Goal: Transaction & Acquisition: Book appointment/travel/reservation

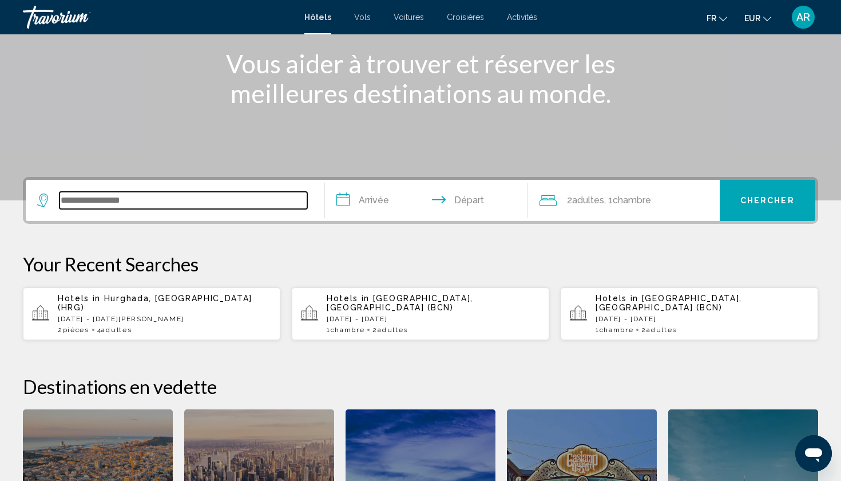
click at [159, 203] on input "Search widget" at bounding box center [184, 200] width 248 height 17
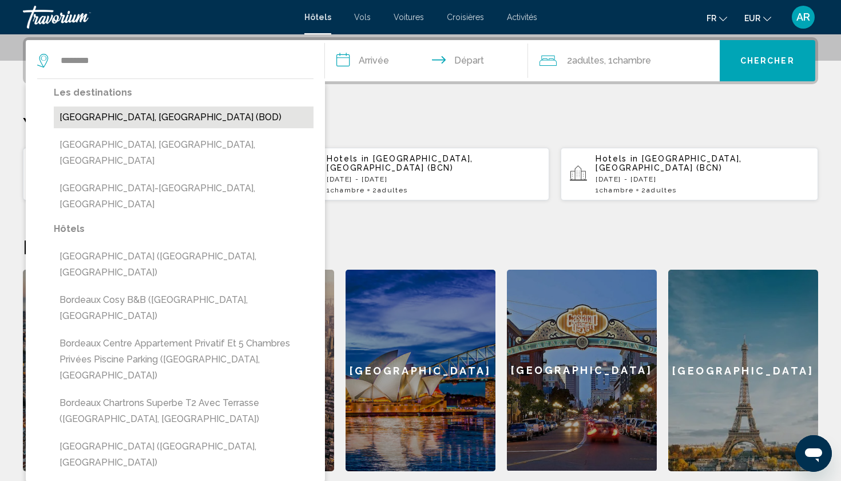
click at [144, 122] on button "[GEOGRAPHIC_DATA], [GEOGRAPHIC_DATA] (BOD)" at bounding box center [184, 117] width 260 height 22
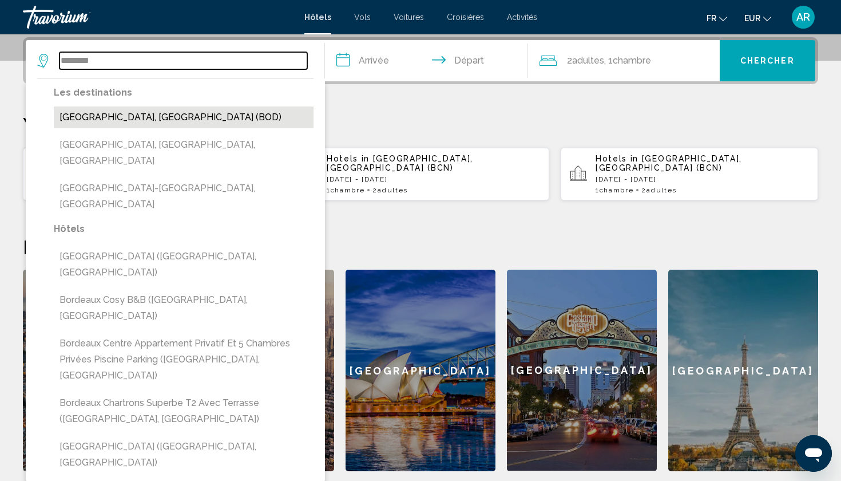
type input "**********"
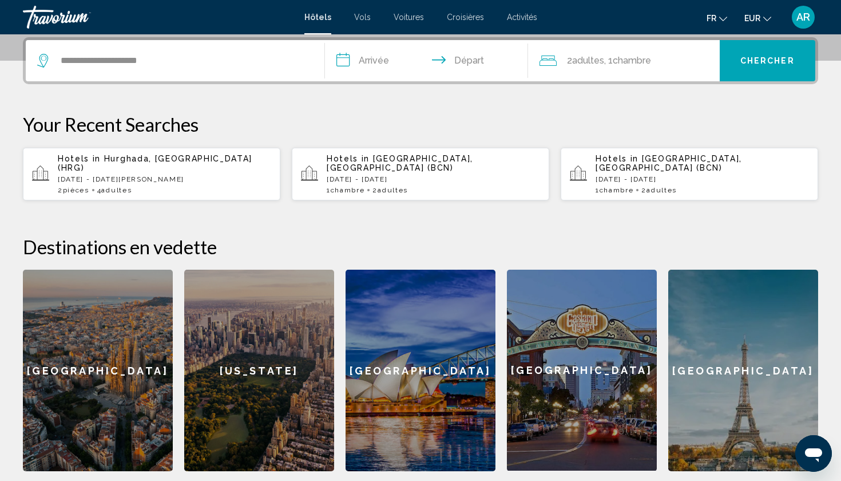
click at [382, 51] on input "**********" at bounding box center [429, 62] width 208 height 45
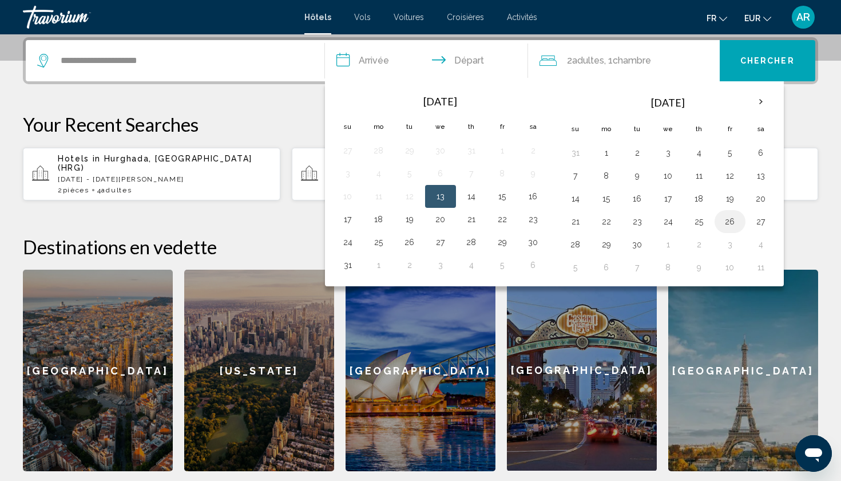
click at [728, 223] on button "26" at bounding box center [730, 221] width 18 height 16
click at [572, 247] on button "28" at bounding box center [575, 244] width 18 height 16
type input "**********"
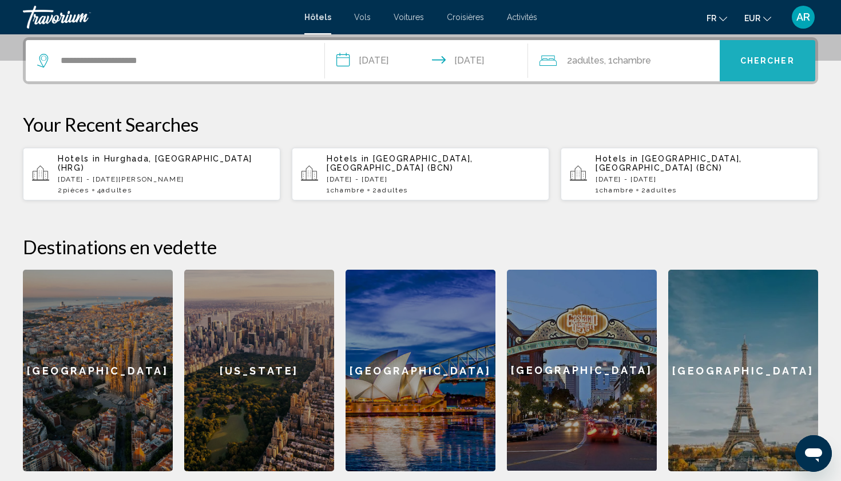
click at [761, 72] on button "Chercher" at bounding box center [768, 60] width 96 height 41
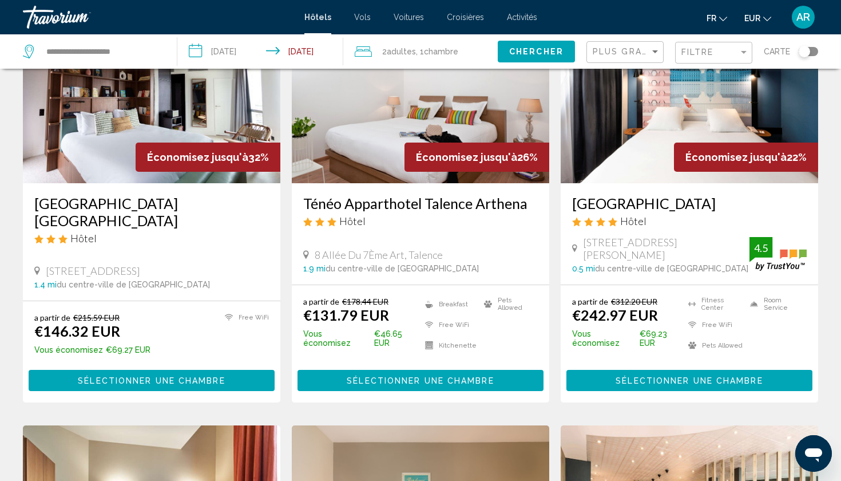
scroll to position [110, 0]
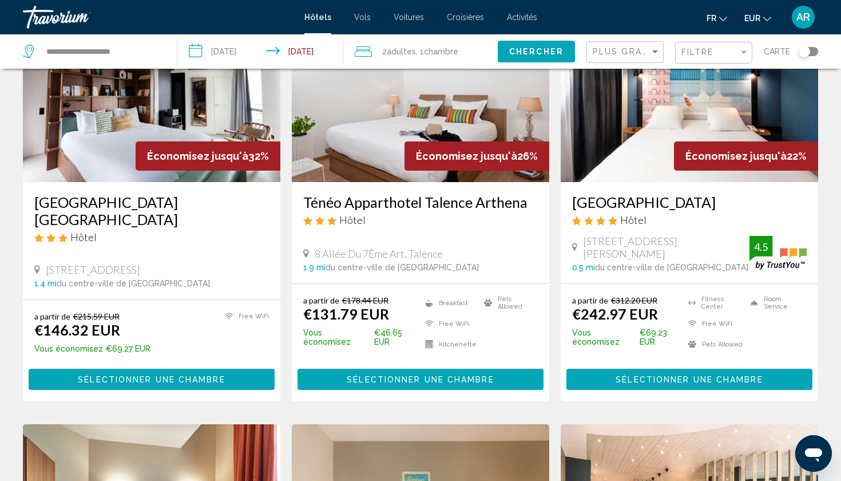
click at [148, 384] on button "Sélectionner une chambre" at bounding box center [152, 378] width 246 height 21
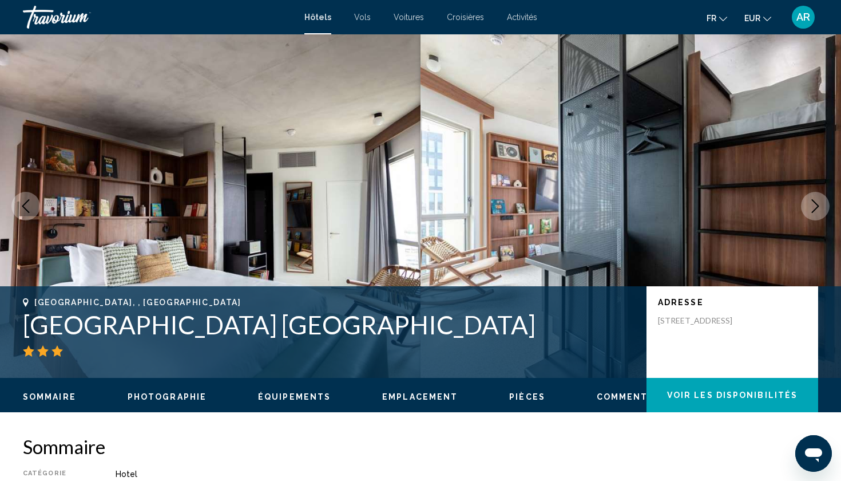
drag, startPoint x: 522, startPoint y: 331, endPoint x: 19, endPoint y: 330, distance: 502.9
click at [19, 330] on div "[GEOGRAPHIC_DATA], , [GEOGRAPHIC_DATA] JOST [GEOGRAPHIC_DATA] [GEOGRAPHIC_DATA]…" at bounding box center [420, 332] width 841 height 69
copy h1 "[GEOGRAPHIC_DATA] [GEOGRAPHIC_DATA]"
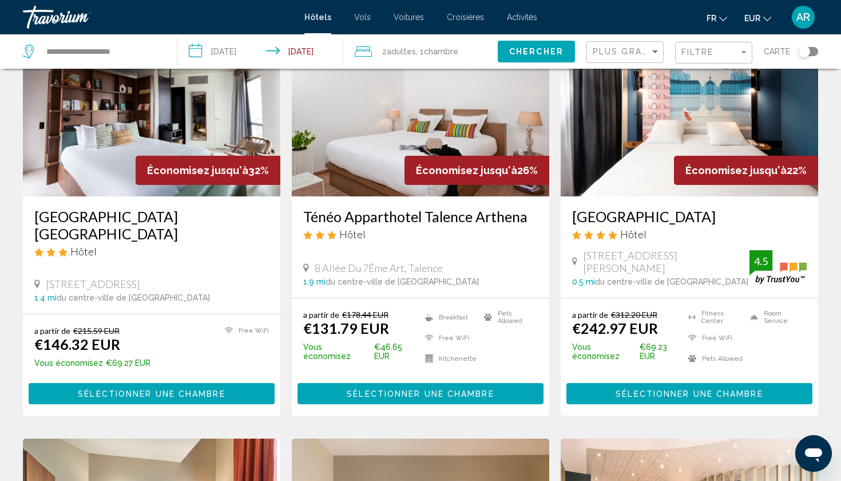
scroll to position [102, 0]
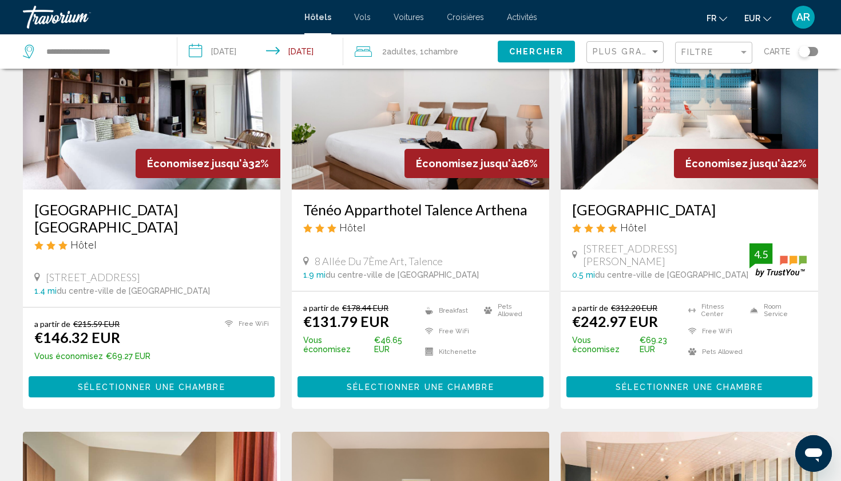
click at [306, 209] on h3 "Ténéo Apparthotel Talence Arthena" at bounding box center [420, 209] width 235 height 17
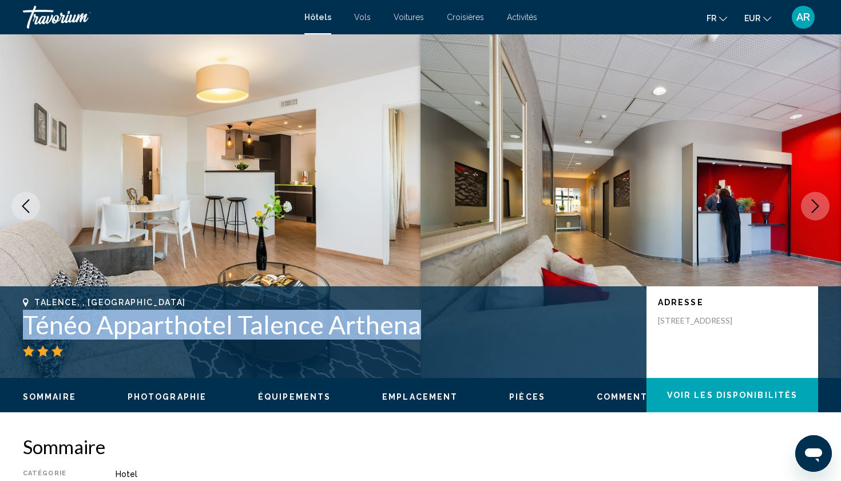
drag, startPoint x: 21, startPoint y: 327, endPoint x: 424, endPoint y: 327, distance: 403.4
click at [424, 327] on div "Talence, , France Ténéo Apparthotel Talence Arthena Adresse [STREET_ADDRESS]" at bounding box center [420, 332] width 841 height 69
copy h1 "Ténéo Apparthotel Talence Arthena"
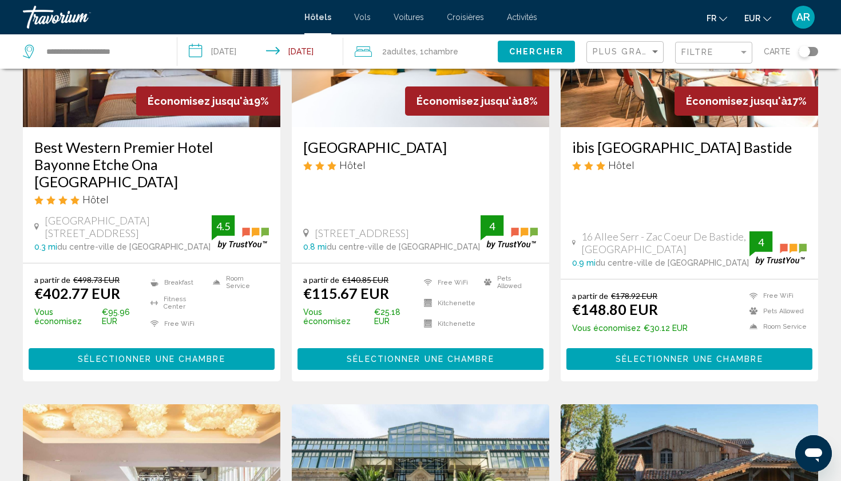
scroll to position [600, 0]
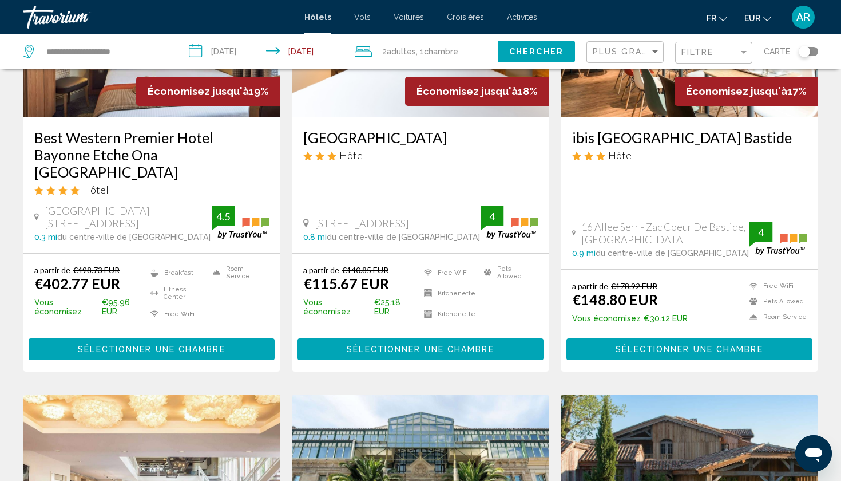
click at [625, 136] on h3 "ibis [GEOGRAPHIC_DATA] Bastide" at bounding box center [689, 137] width 235 height 17
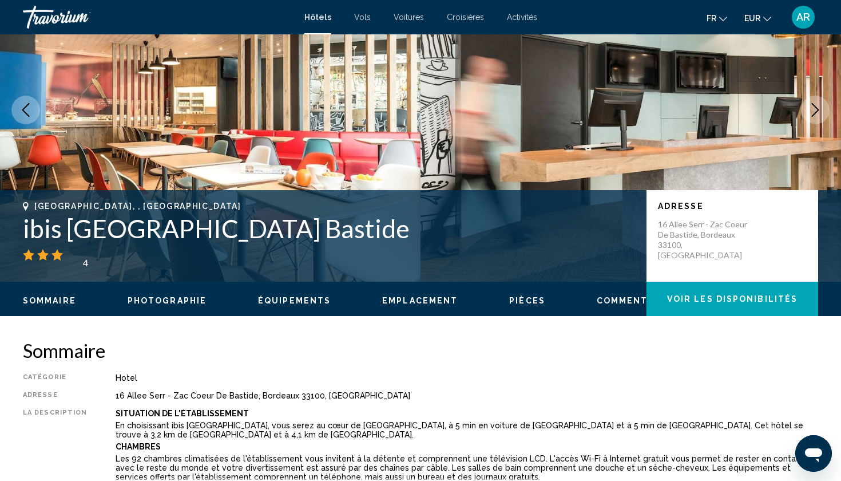
scroll to position [121, 0]
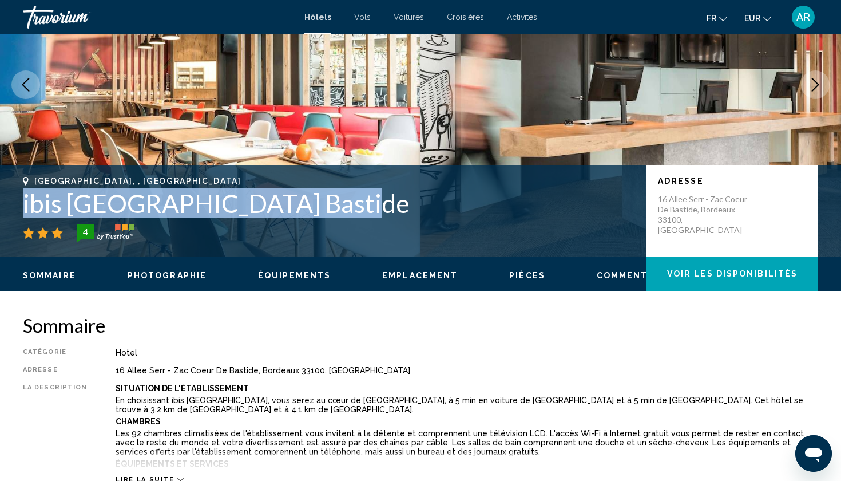
drag, startPoint x: 23, startPoint y: 205, endPoint x: 347, endPoint y: 211, distance: 323.9
click at [347, 211] on h1 "ibis [GEOGRAPHIC_DATA] Bastide" at bounding box center [329, 203] width 612 height 30
copy h1 "ibis [GEOGRAPHIC_DATA] Bastide"
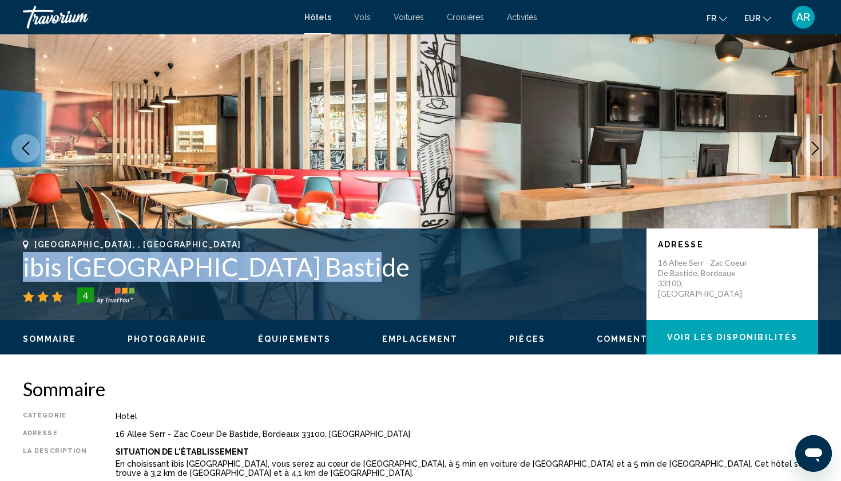
scroll to position [66, 0]
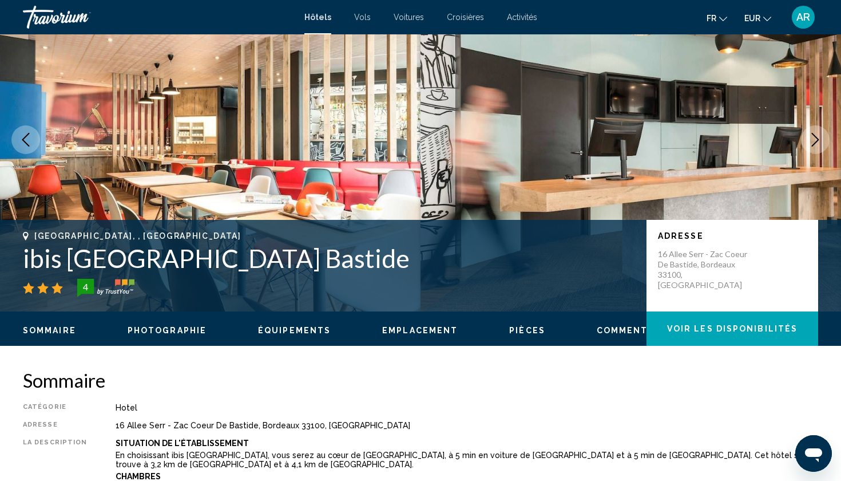
click at [281, 282] on div "4" at bounding box center [329, 288] width 612 height 18
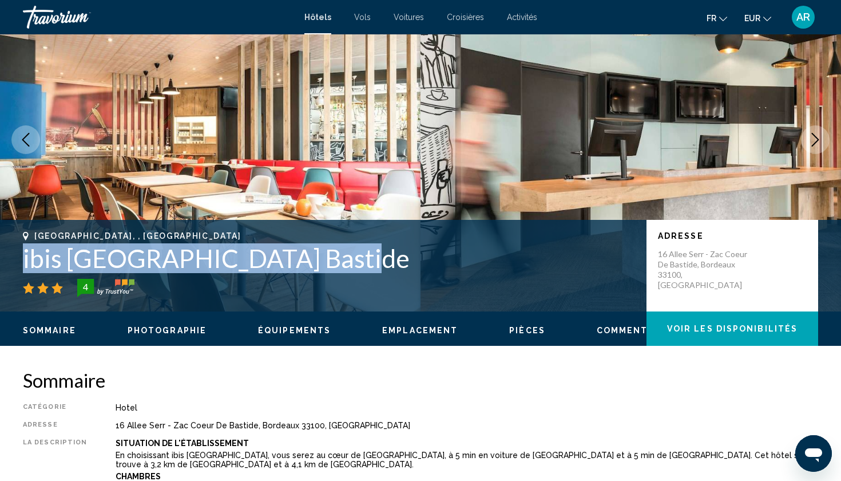
drag, startPoint x: 25, startPoint y: 260, endPoint x: 353, endPoint y: 248, distance: 328.6
click at [353, 248] on h1 "ibis [GEOGRAPHIC_DATA] Bastide" at bounding box center [329, 258] width 612 height 30
copy h1 "ibis [GEOGRAPHIC_DATA] Bastide"
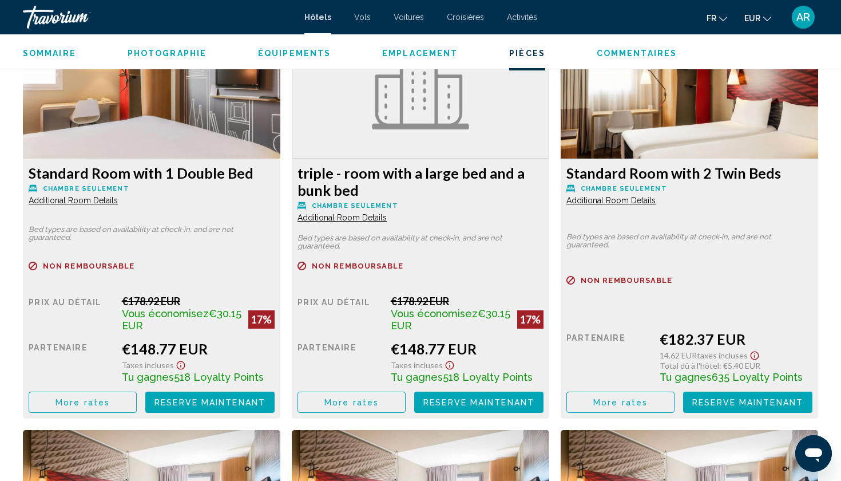
scroll to position [1603, 0]
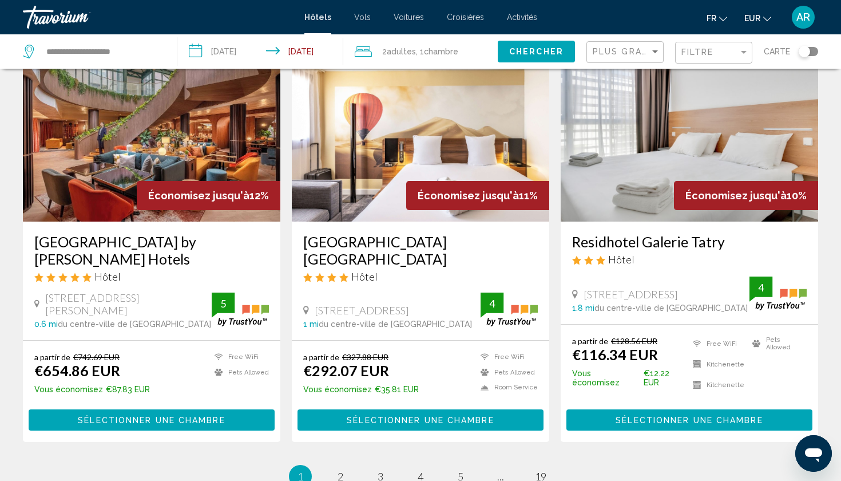
scroll to position [1415, 0]
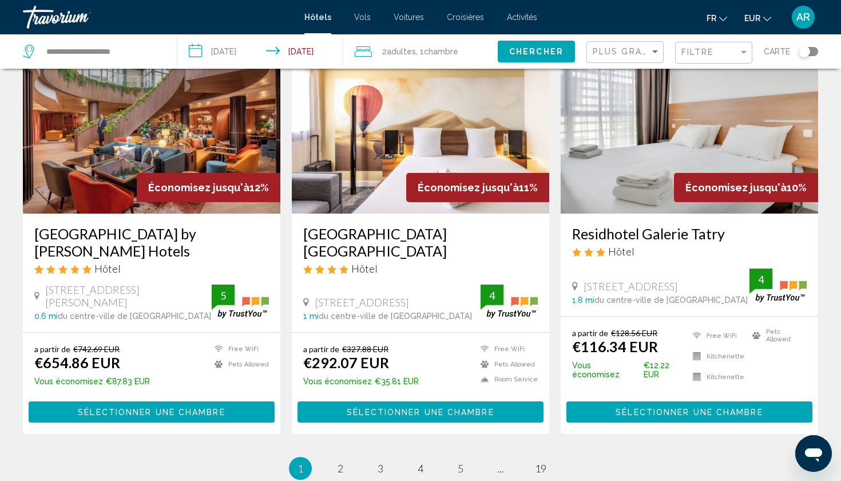
click at [586, 225] on h3 "Residhotel Galerie Tatry" at bounding box center [689, 233] width 235 height 17
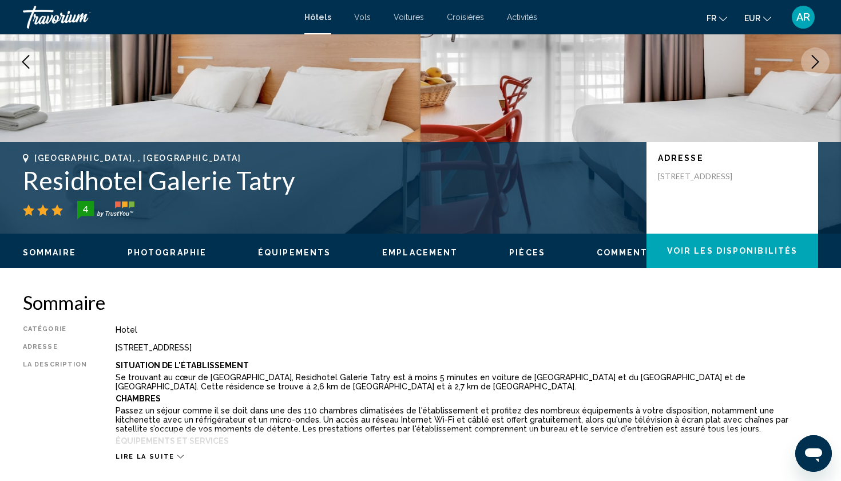
scroll to position [130, 0]
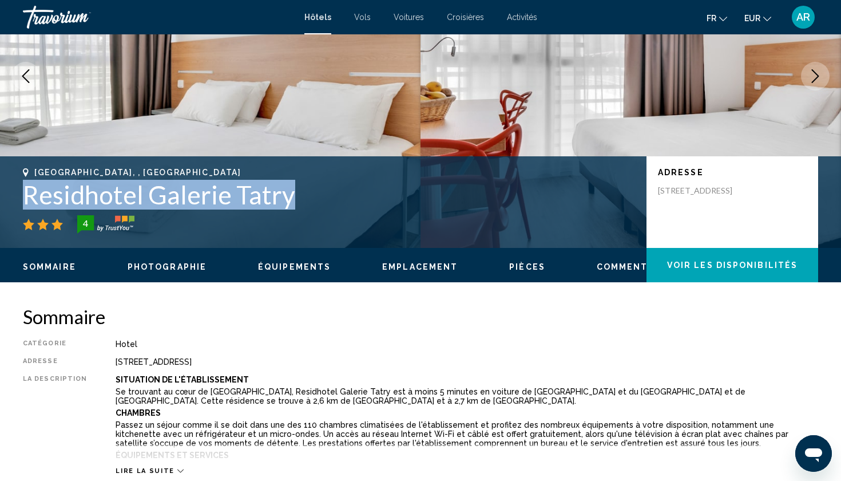
drag, startPoint x: 27, startPoint y: 196, endPoint x: 297, endPoint y: 196, distance: 270.1
click at [297, 196] on h1 "Residhotel Galerie Tatry" at bounding box center [329, 195] width 612 height 30
copy h1 "Residhotel Galerie Tatry"
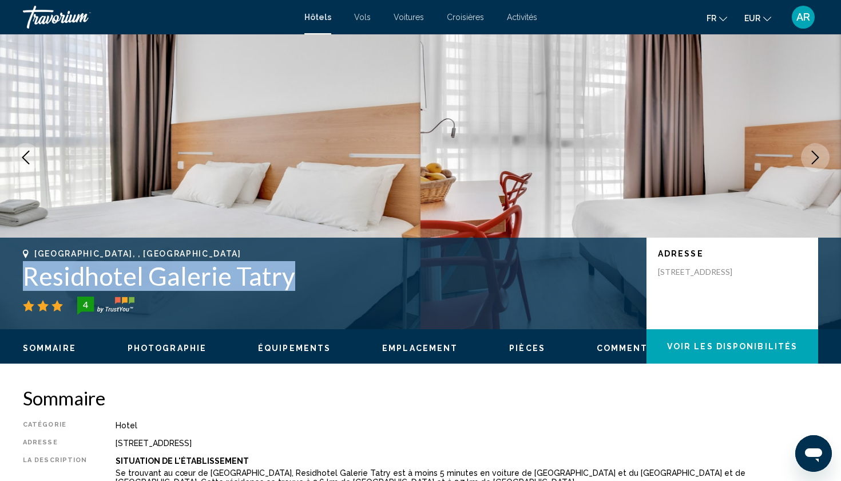
scroll to position [49, 0]
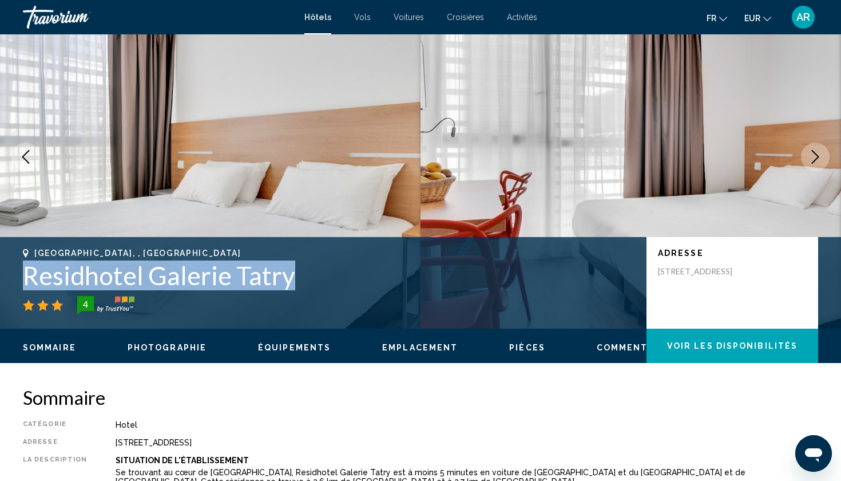
click at [173, 283] on h1 "Residhotel Galerie Tatry" at bounding box center [329, 275] width 612 height 30
drag, startPoint x: 27, startPoint y: 276, endPoint x: 288, endPoint y: 275, distance: 260.3
click at [288, 275] on h1 "Residhotel Galerie Tatry" at bounding box center [329, 275] width 612 height 30
copy h1 "Residhotel Galerie Tatry"
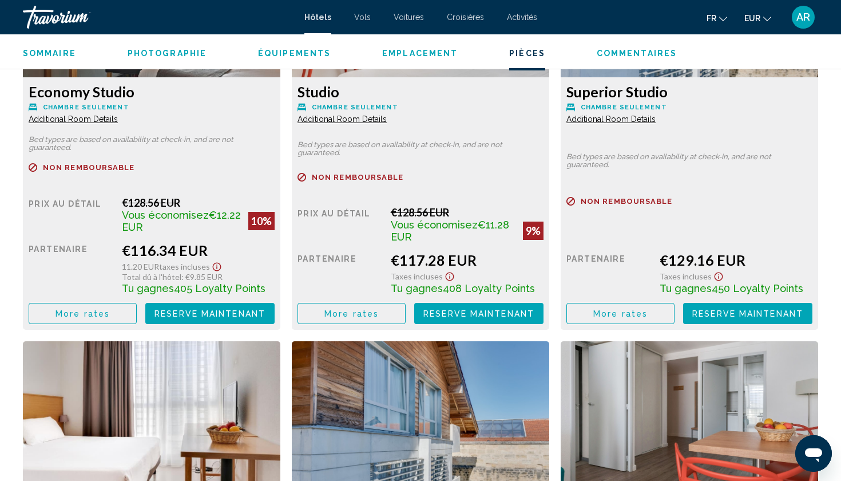
scroll to position [1675, 0]
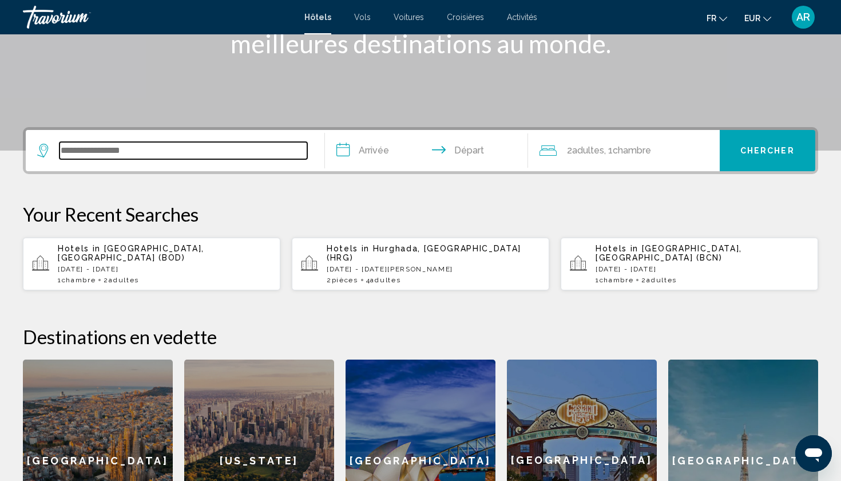
click at [229, 158] on input "Search widget" at bounding box center [184, 150] width 248 height 17
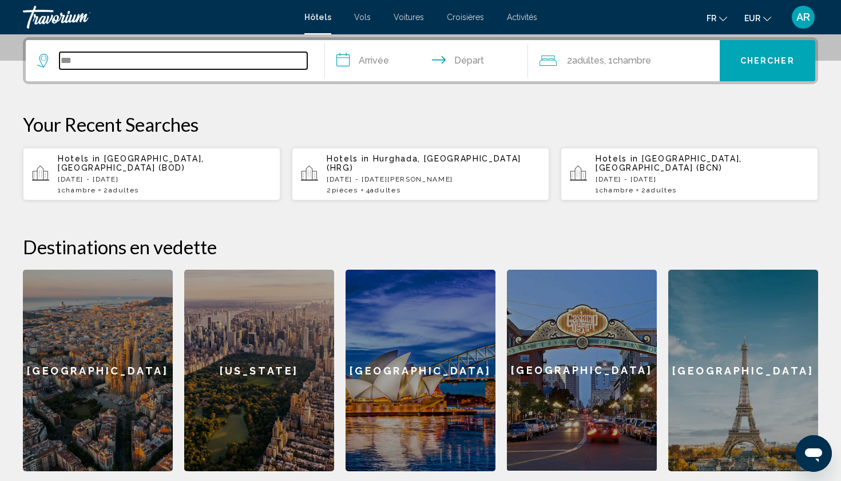
type input "***"
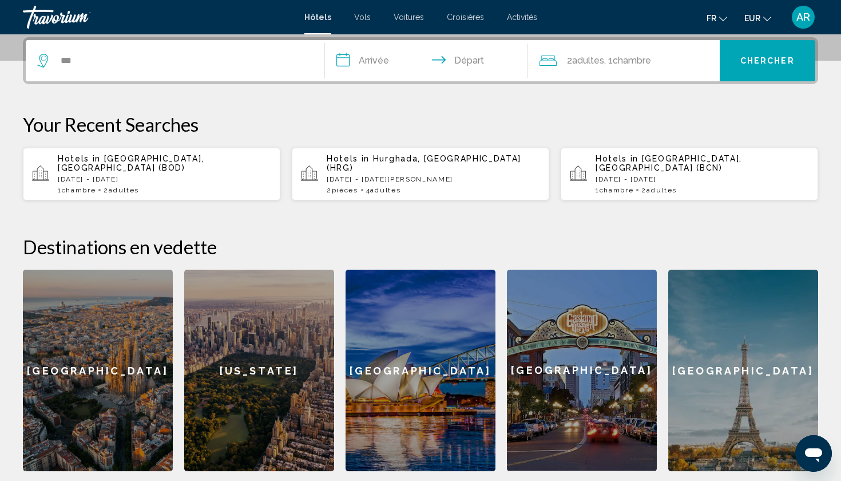
click at [98, 175] on p "[DATE] - [DATE]" at bounding box center [164, 179] width 213 height 8
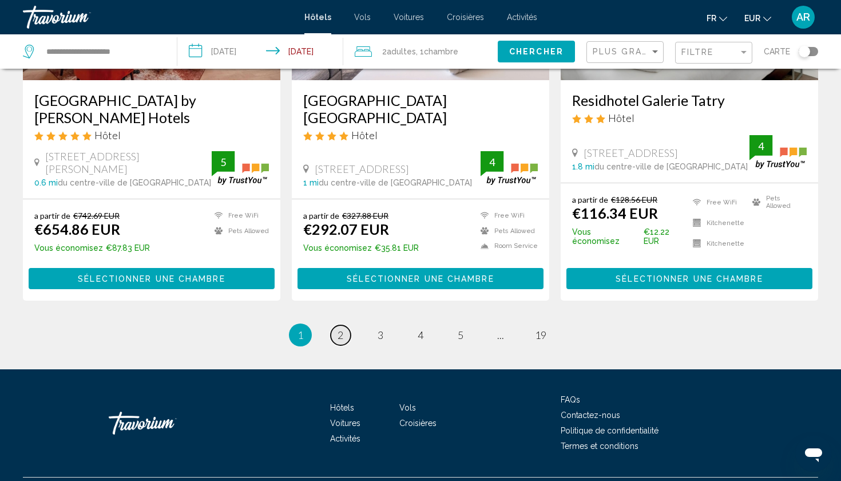
click at [345, 325] on link "page 2" at bounding box center [341, 335] width 20 height 20
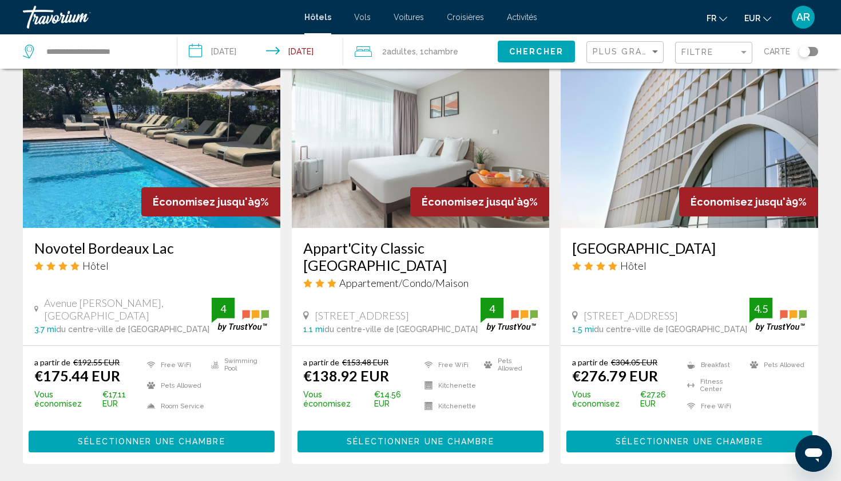
scroll to position [511, 0]
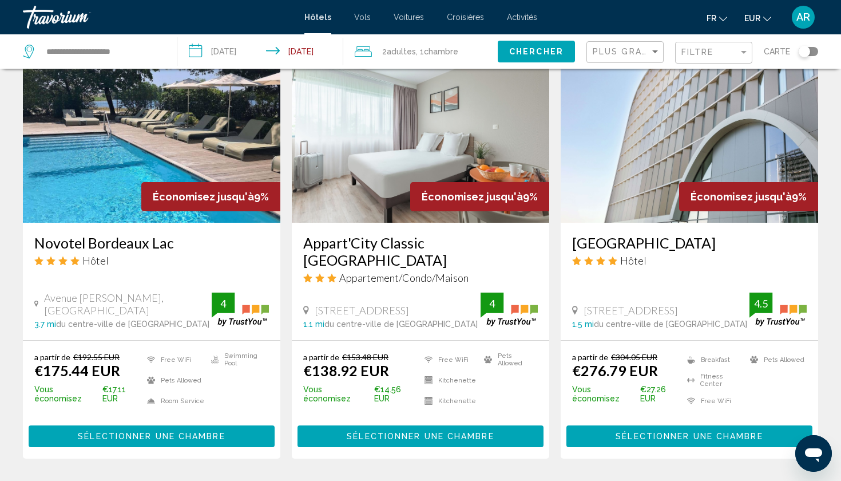
click at [395, 234] on h3 "Appart'City Classic Bordeaux Centre" at bounding box center [420, 251] width 235 height 34
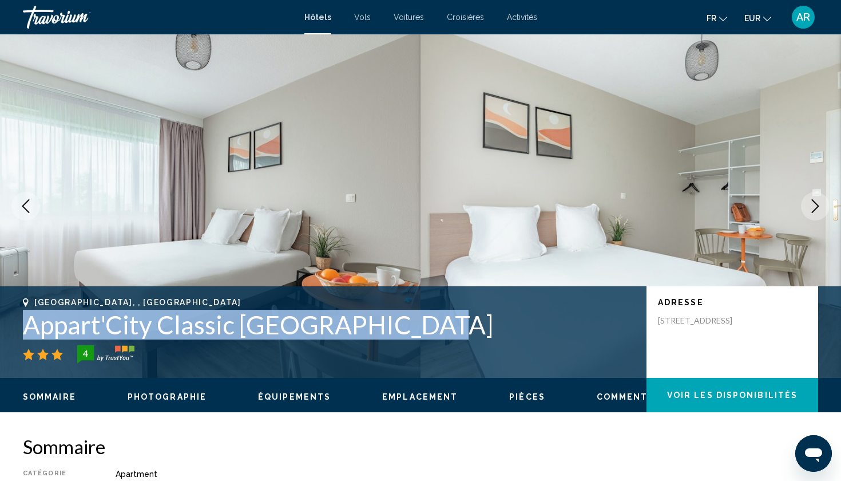
drag, startPoint x: 26, startPoint y: 328, endPoint x: 425, endPoint y: 338, distance: 399.5
click at [425, 338] on h1 "Appart'City Classic Bordeaux Centre" at bounding box center [329, 325] width 612 height 30
copy h1 "Appart'City Classic Bordeaux Centre"
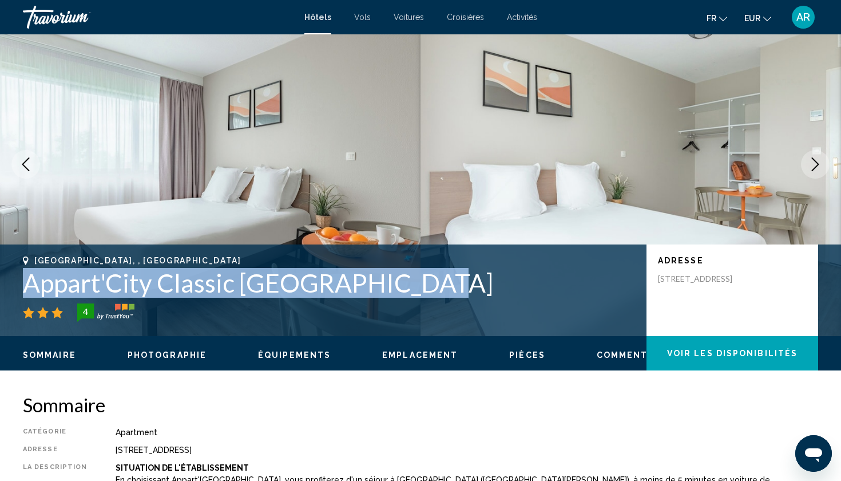
scroll to position [51, 0]
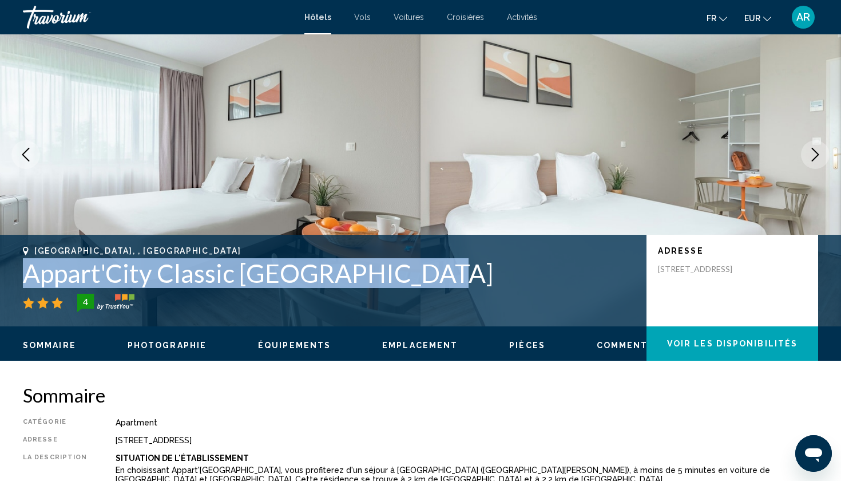
click at [157, 277] on h1 "Appart'City Classic Bordeaux Centre" at bounding box center [329, 273] width 612 height 30
drag, startPoint x: 22, startPoint y: 269, endPoint x: 438, endPoint y: 270, distance: 415.4
click at [438, 270] on div "Bordeaux, , France Appart'City Classic Bordeaux Centre 4 Adresse 36 Rue General…" at bounding box center [420, 280] width 841 height 69
copy h1 "Appart'City Classic Bordeaux Centre"
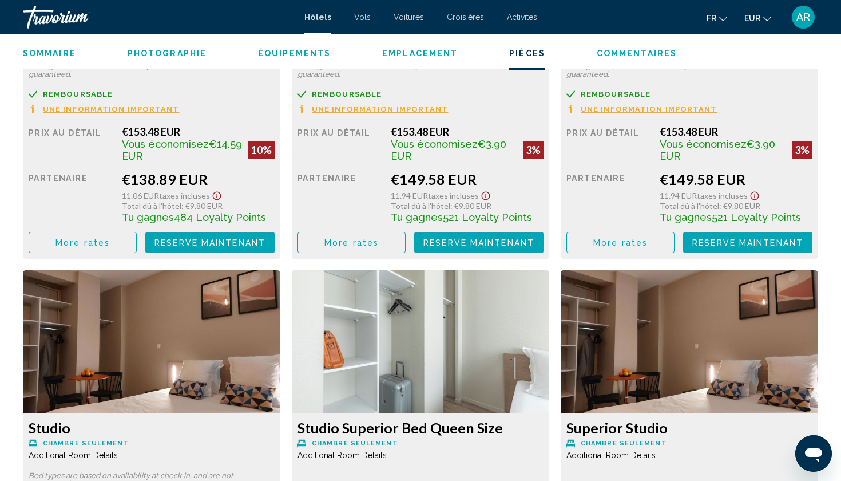
scroll to position [1762, 0]
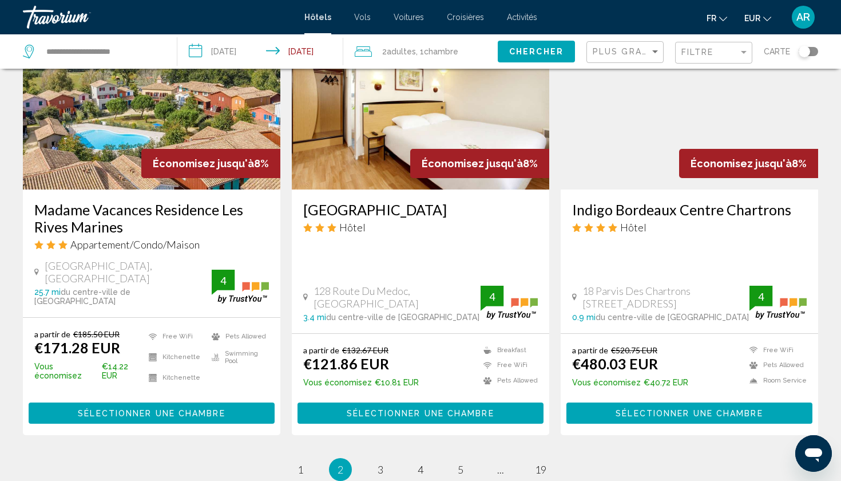
scroll to position [1416, 0]
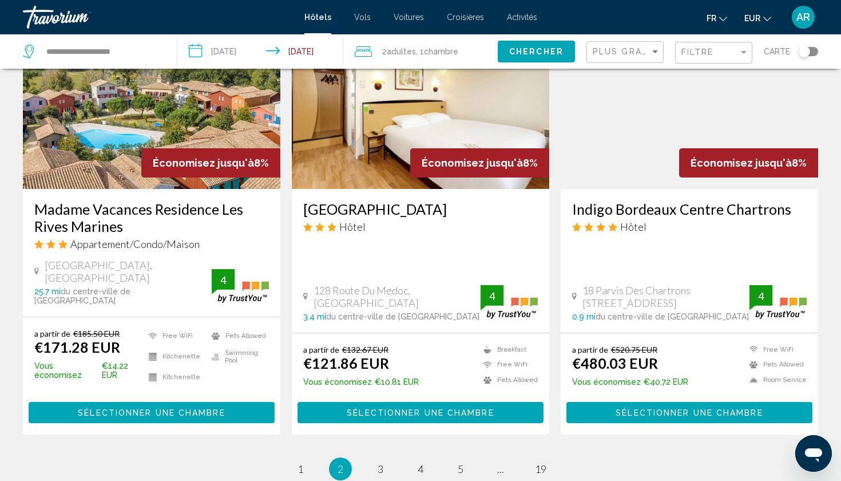
click at [368, 200] on h3 "Hotel Campanile Bordeaux Ouest Le Bouscat" at bounding box center [420, 208] width 235 height 17
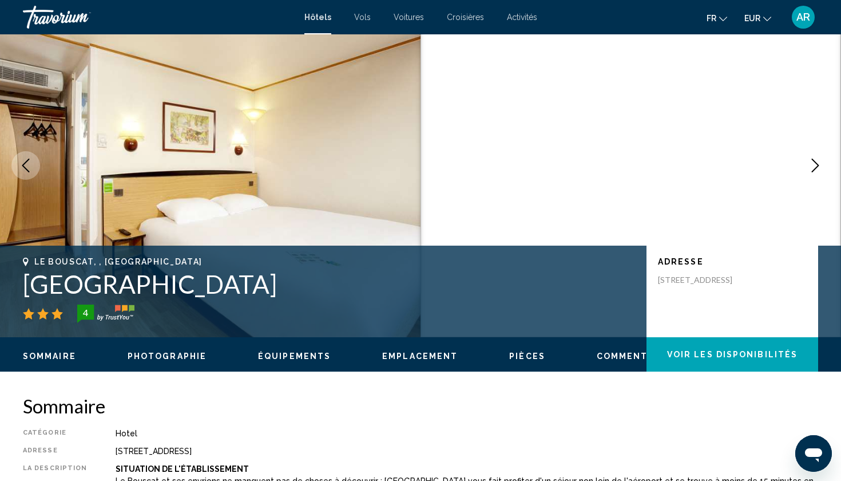
scroll to position [60, 0]
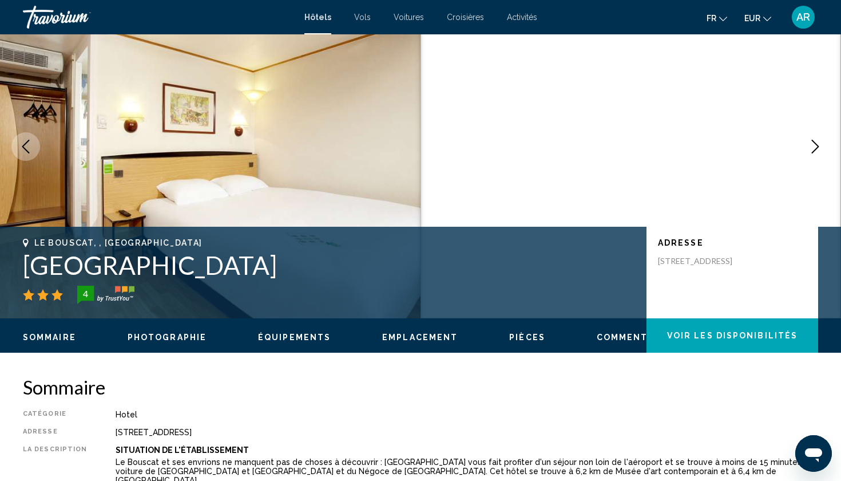
click at [522, 273] on h1 "Hotel Campanile Bordeaux Ouest Le Bouscat" at bounding box center [329, 265] width 612 height 30
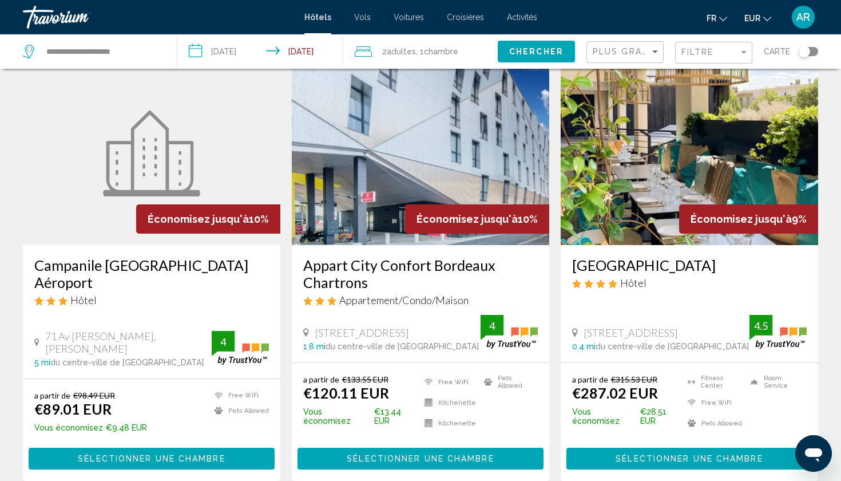
scroll to position [72, 0]
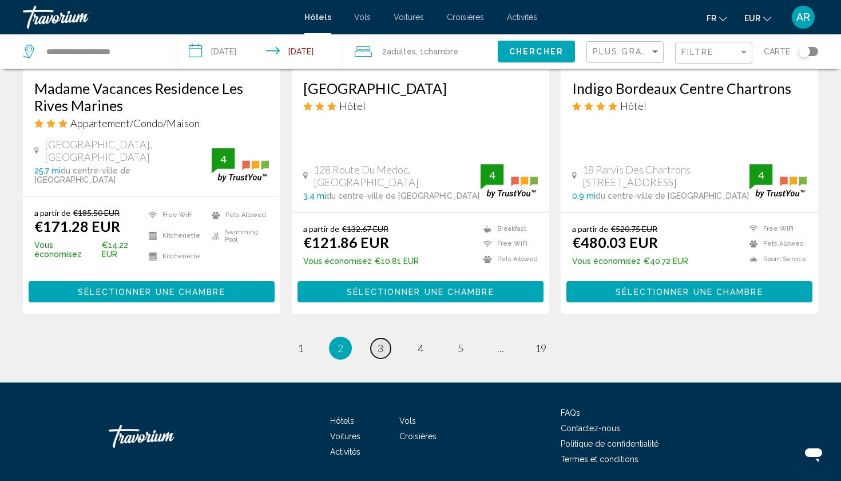
click at [373, 338] on link "page 3" at bounding box center [381, 348] width 20 height 20
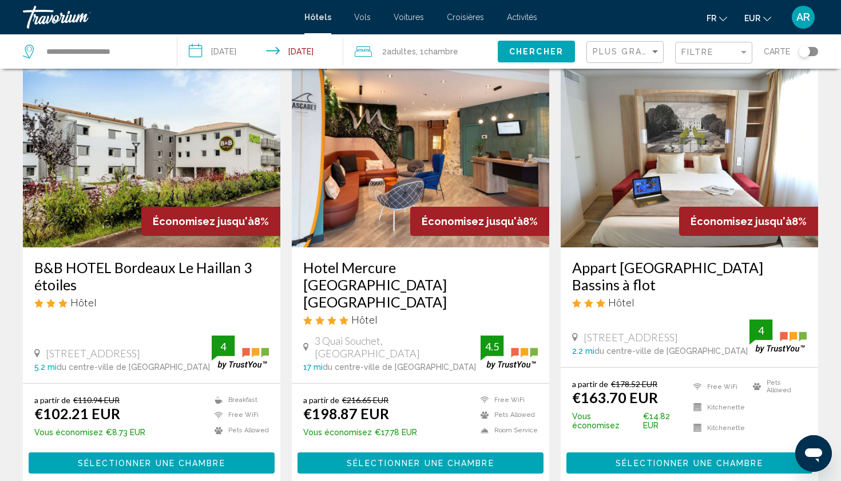
scroll to position [92, 0]
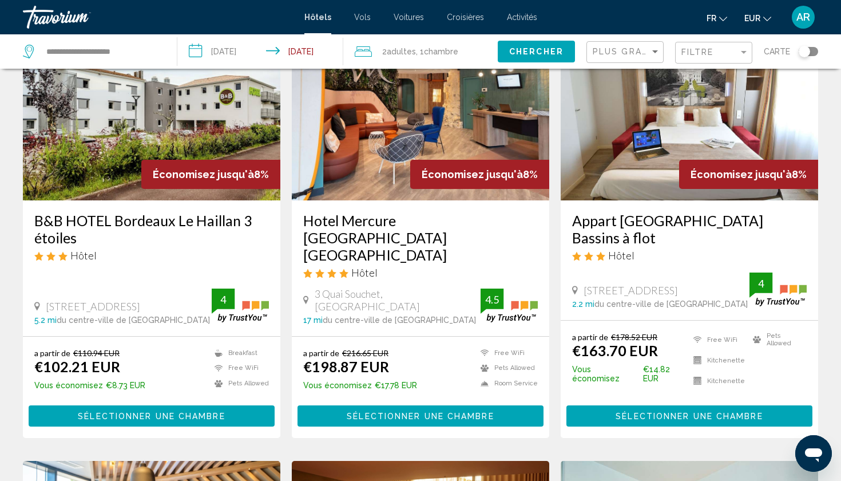
click at [80, 238] on h3 "B&B HOTEL Bordeaux Le Haillan 3 étoiles" at bounding box center [151, 229] width 235 height 34
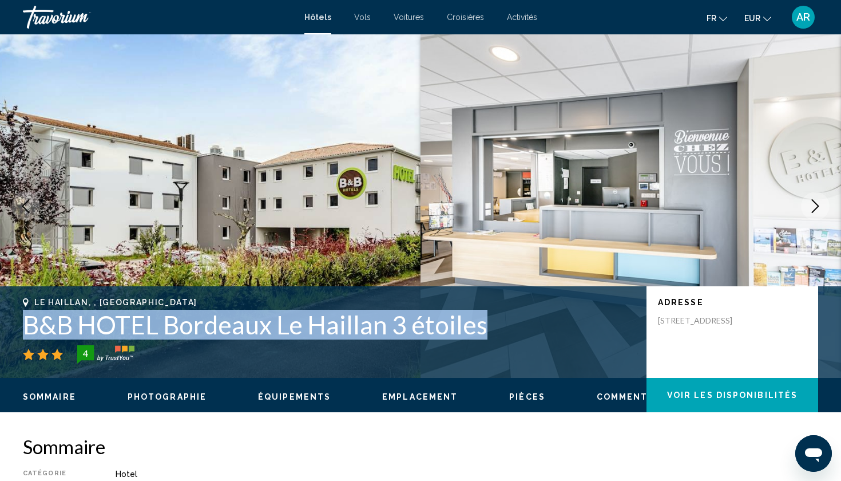
drag, startPoint x: 485, startPoint y: 328, endPoint x: 27, endPoint y: 328, distance: 457.2
click at [27, 328] on h1 "B&B HOTEL Bordeaux Le Haillan 3 étoiles" at bounding box center [329, 325] width 612 height 30
copy h1 "B&B HOTEL Bordeaux Le Haillan 3 étoiles"
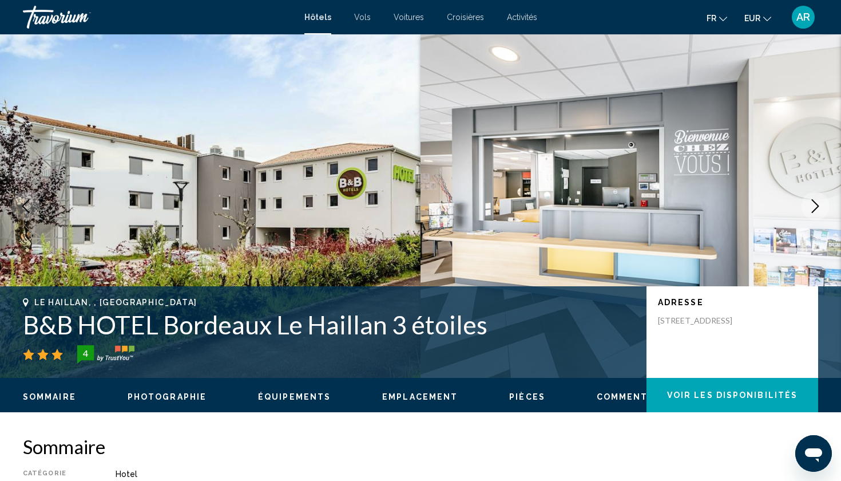
click at [445, 327] on h1 "B&B HOTEL Bordeaux Le Haillan 3 étoiles" at bounding box center [329, 325] width 612 height 30
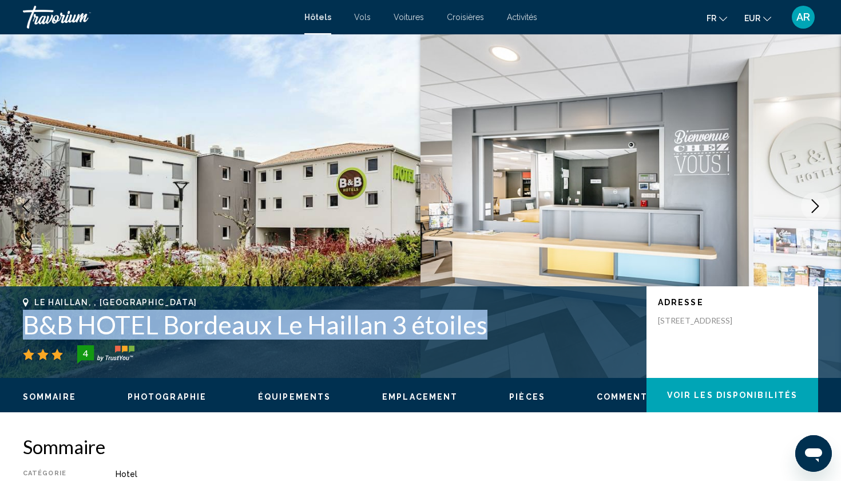
drag, startPoint x: 482, startPoint y: 328, endPoint x: 15, endPoint y: 338, distance: 466.4
click at [15, 338] on div "Le Haillan, , France B&B HOTEL Bordeaux Le Haillan 3 étoiles 4 Adresse 63 Avenu…" at bounding box center [420, 332] width 841 height 69
copy h1 "B&B HOTEL Bordeaux Le Haillan 3 étoiles"
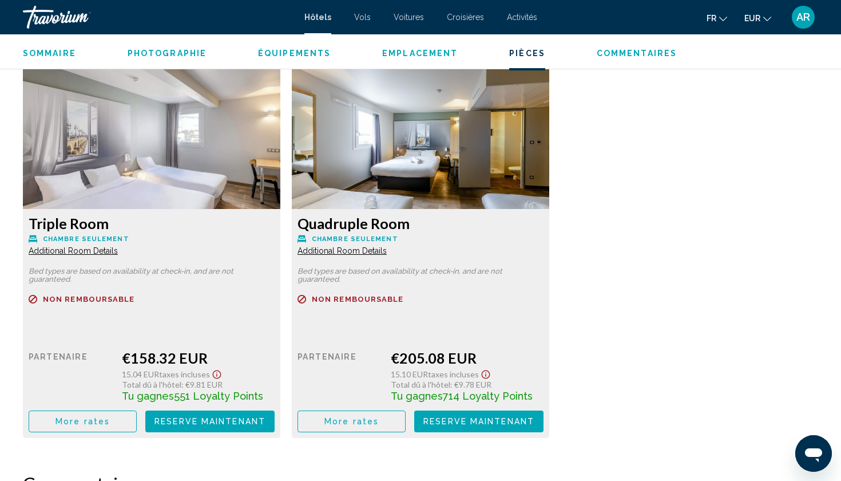
scroll to position [1587, 0]
